Goal: Communication & Community: Ask a question

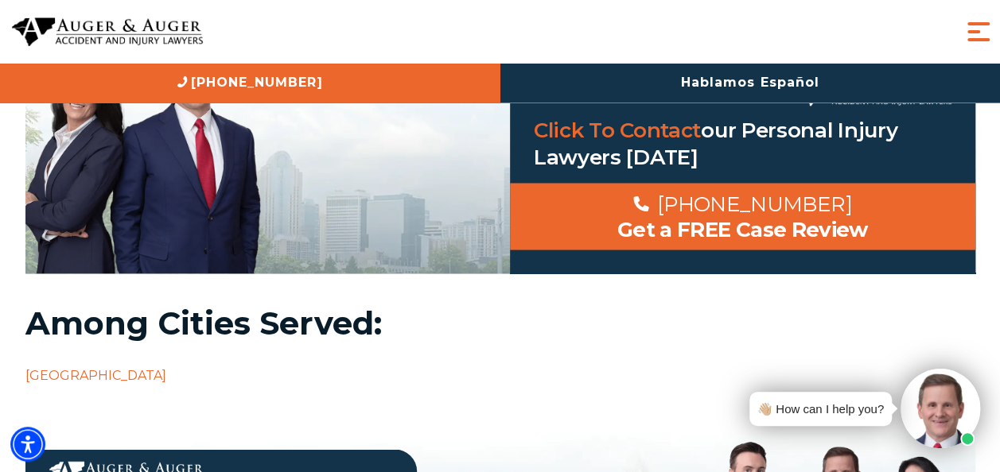
scroll to position [1368, 0]
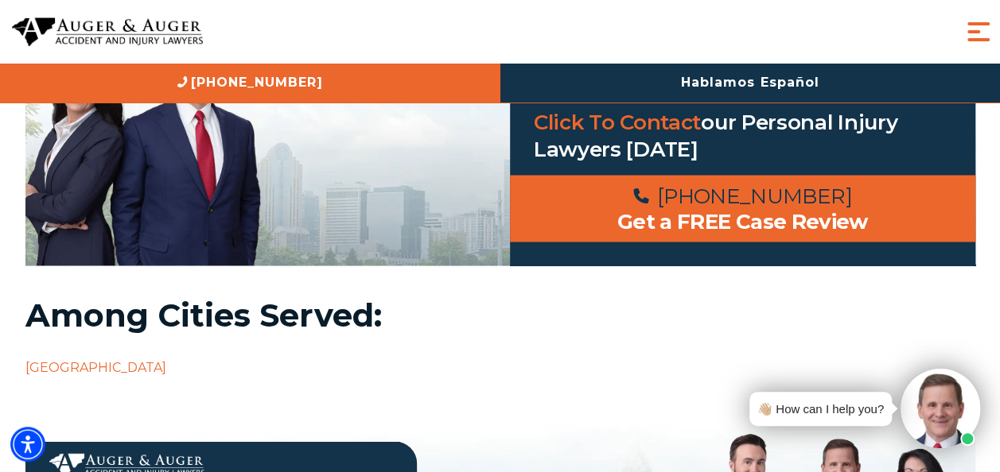
click at [780, 204] on link "[PHONE_NUMBER]" at bounding box center [742, 195] width 219 height 25
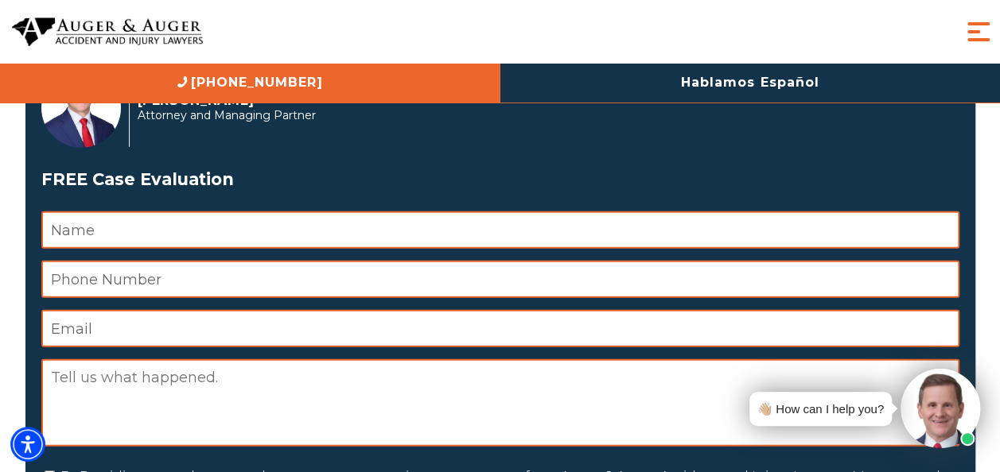
scroll to position [2217, 0]
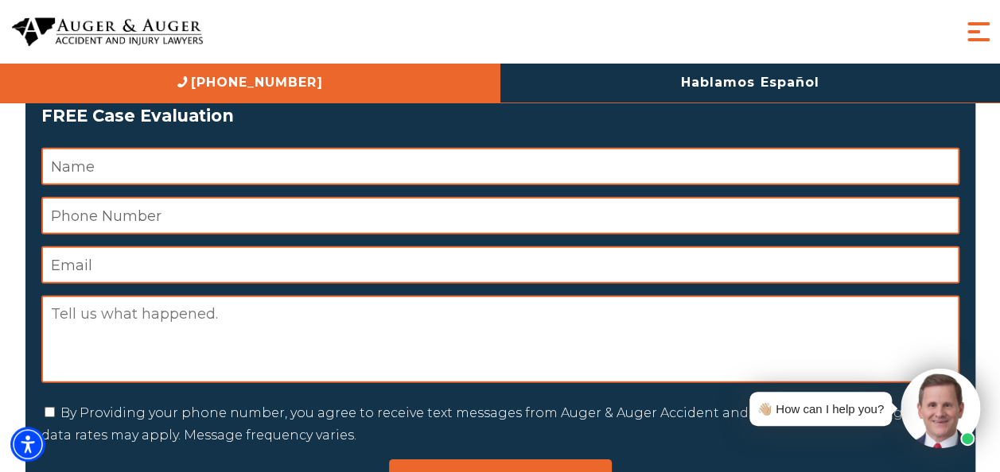
click at [148, 164] on input "Name *" at bounding box center [500, 166] width 918 height 37
type input "Julie Smith"
click at [160, 218] on input "Phone Number *" at bounding box center [500, 215] width 918 height 37
type input "9109900975"
click at [156, 269] on input "Email *" at bounding box center [500, 265] width 918 height 37
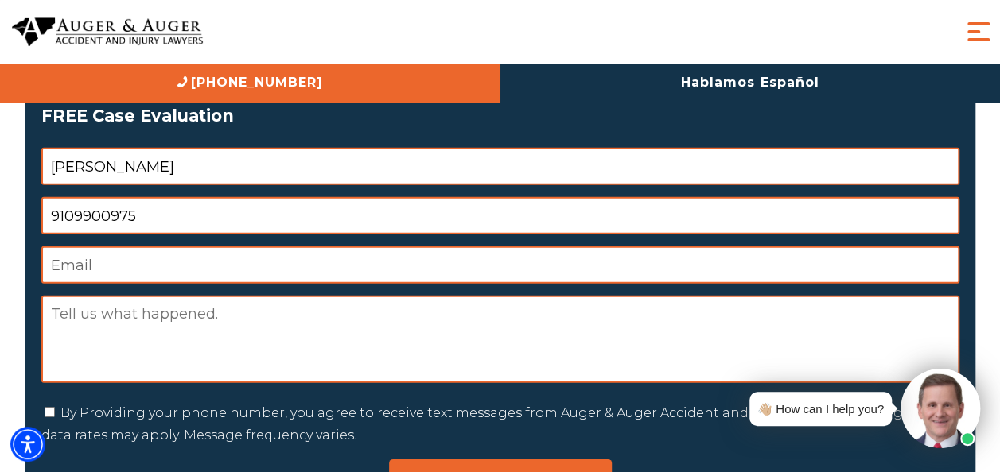
type input "jerdonb4@yahoo.com"
click at [151, 321] on textarea "Message" at bounding box center [500, 339] width 918 height 87
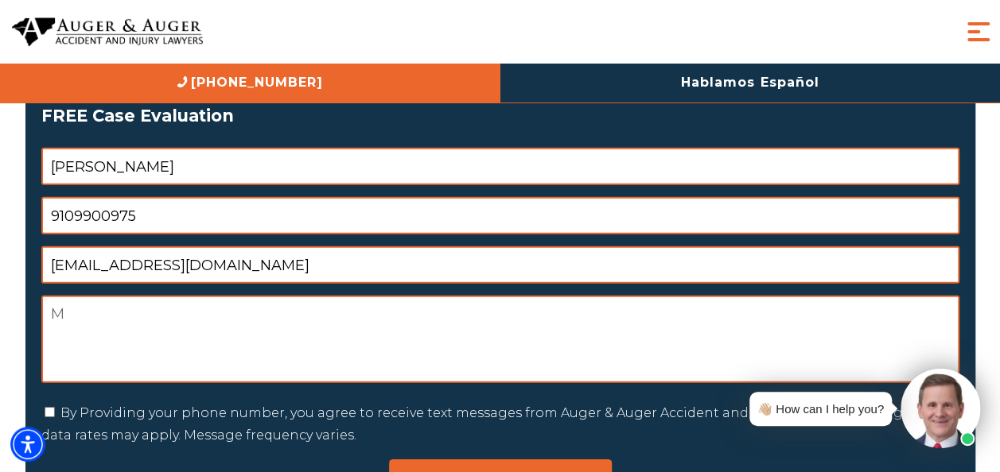
click at [151, 326] on textarea "M" at bounding box center [500, 339] width 918 height 87
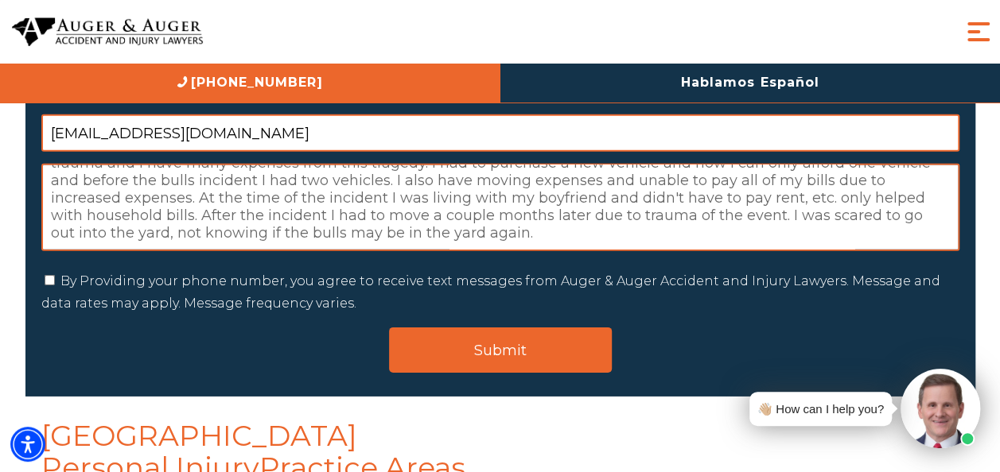
scroll to position [2314, 0]
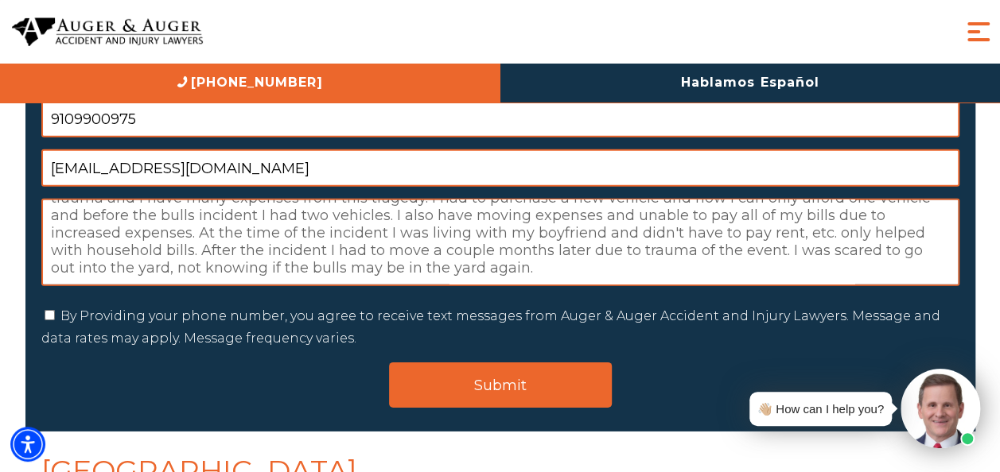
type textarea "My neighbors two bulls got loose and came into yard and destroyed/total loss my…"
click at [49, 316] on input "By Providing your phone number, you agree to receive text messages from Auger &…" at bounding box center [50, 315] width 10 height 10
checkbox input "true"
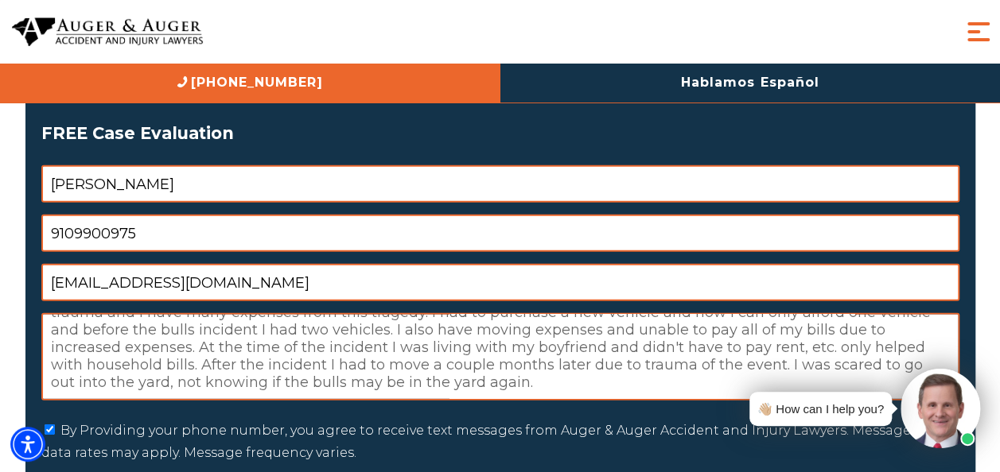
scroll to position [2225, 0]
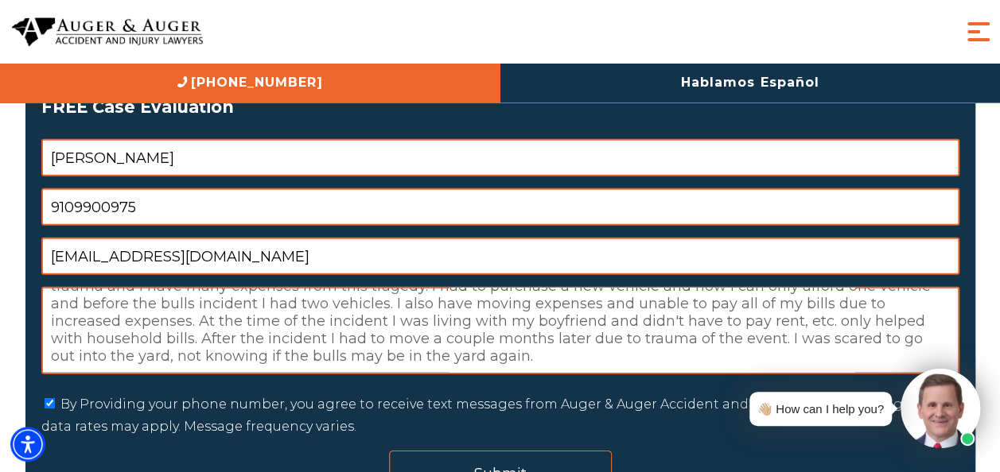
click at [547, 457] on input "Submit" at bounding box center [500, 473] width 223 height 45
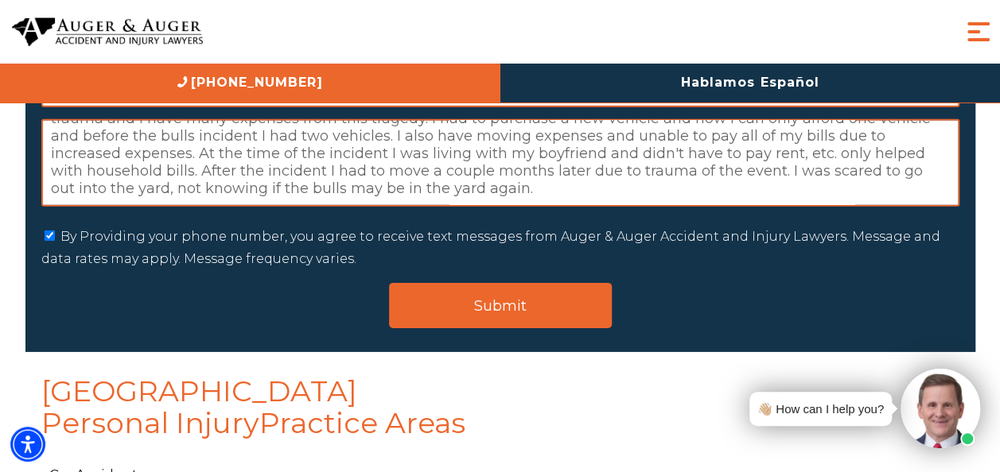
scroll to position [0, 0]
